Goal: Ask a question

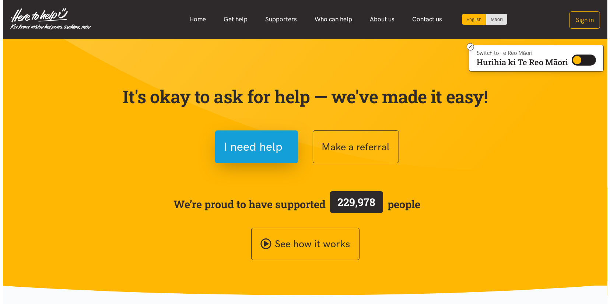
scroll to position [110, 0]
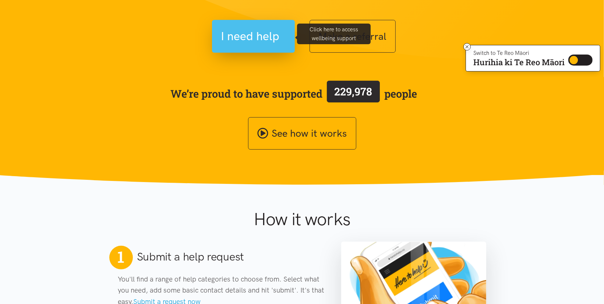
click at [259, 34] on span "I need help" at bounding box center [250, 36] width 59 height 19
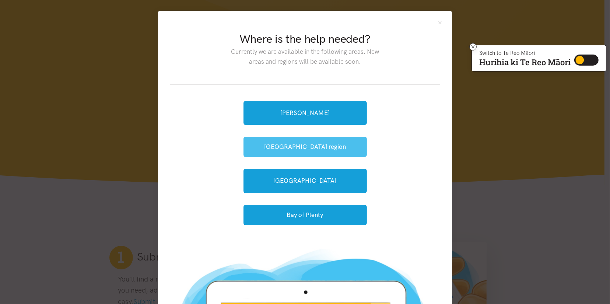
click at [293, 141] on button "[GEOGRAPHIC_DATA] region" at bounding box center [304, 147] width 123 height 20
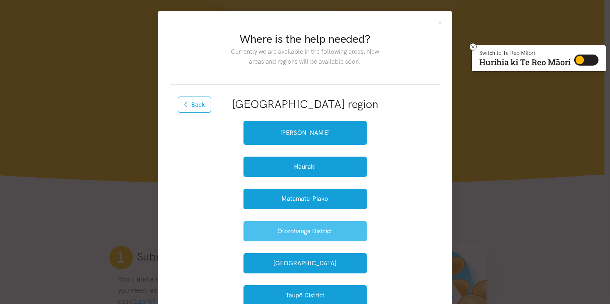
scroll to position [221, 0]
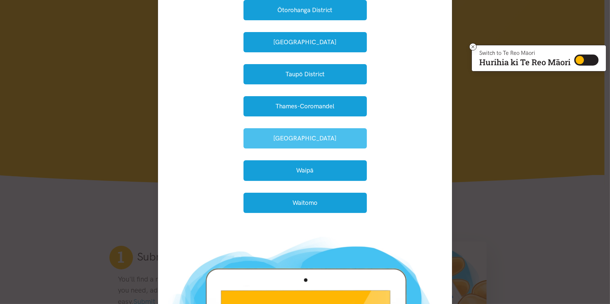
click at [299, 140] on button "Waikato District" at bounding box center [304, 138] width 123 height 20
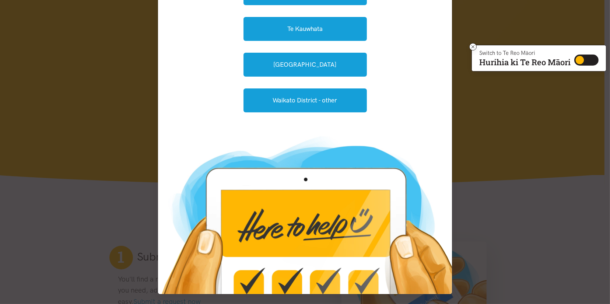
scroll to position [0, 0]
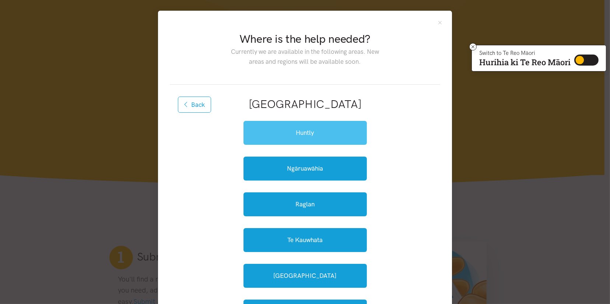
click at [303, 131] on link "Huntly" at bounding box center [304, 133] width 123 height 24
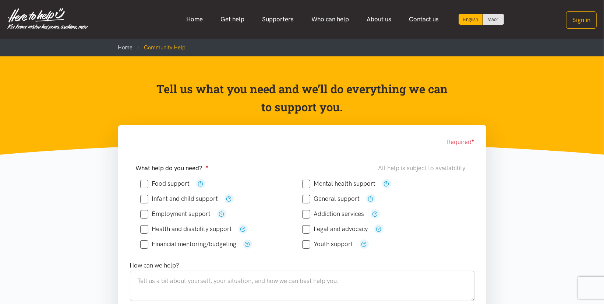
scroll to position [110, 0]
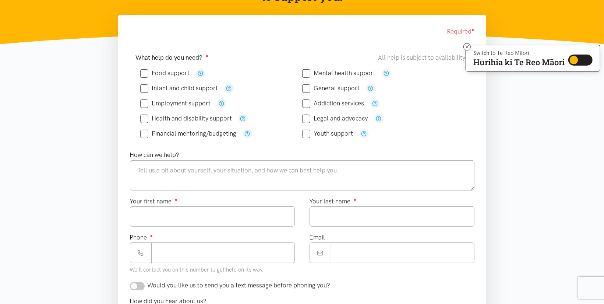
click at [309, 88] on input "General support" at bounding box center [331, 88] width 58 height 6
checkbox input "true"
drag, startPoint x: 222, startPoint y: 180, endPoint x: 238, endPoint y: 189, distance: 17.6
click at [223, 180] on textarea at bounding box center [302, 175] width 345 height 30
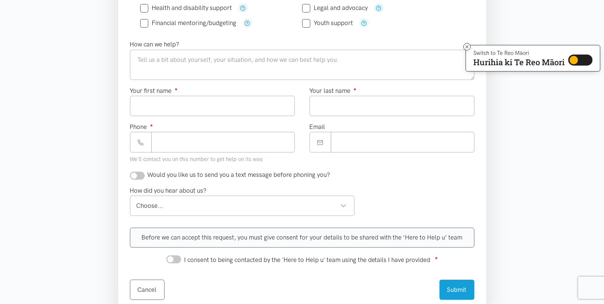
click at [138, 174] on input "checkbox" at bounding box center [137, 176] width 15 height 8
checkbox input "true"
click at [341, 207] on div "Choose..." at bounding box center [242, 206] width 211 height 10
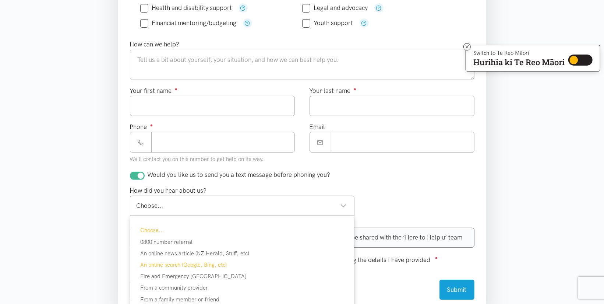
scroll to position [331, 0]
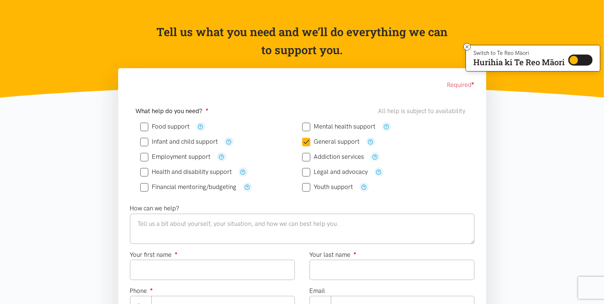
scroll to position [0, 0]
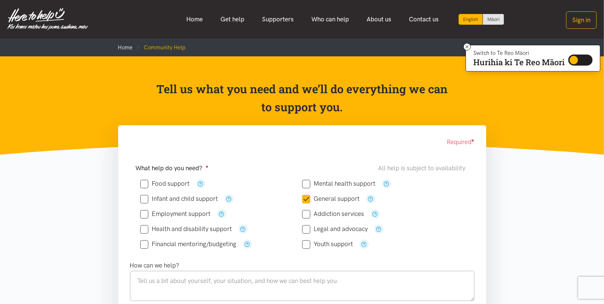
click at [306, 200] on input "General support" at bounding box center [331, 198] width 58 height 6
checkbox input "false"
